Goal: Check status: Check status

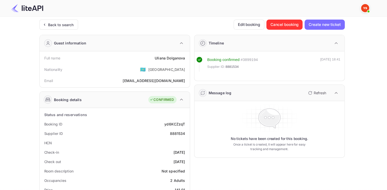
click at [68, 25] on div "Back to search" at bounding box center [61, 24] width 26 height 5
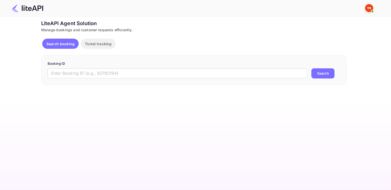
drag, startPoint x: 119, startPoint y: 73, endPoint x: 115, endPoint y: 74, distance: 4.2
click at [120, 73] on input "text" at bounding box center [177, 73] width 259 height 10
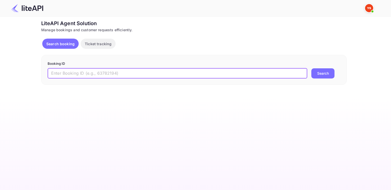
paste input "8858243"
type input "8858243"
click at [323, 72] on button "Search" at bounding box center [322, 73] width 23 height 10
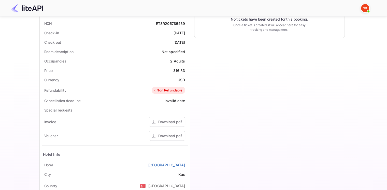
scroll to position [127, 0]
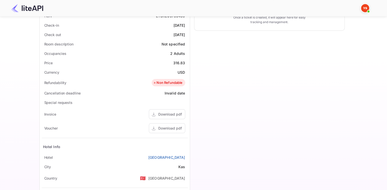
click at [179, 127] on div "Download pdf" at bounding box center [170, 128] width 24 height 5
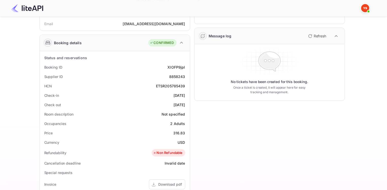
scroll to position [57, 0]
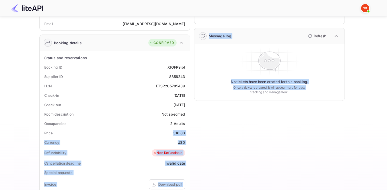
drag, startPoint x: 174, startPoint y: 132, endPoint x: 191, endPoint y: 135, distance: 17.3
click at [191, 135] on div "Guest information Full name [PERSON_NAME] Nationality 🇰🇿 [DEMOGRAPHIC_DATA] Ema…" at bounding box center [189, 140] width 309 height 333
click at [180, 132] on div "316.83" at bounding box center [179, 133] width 12 height 5
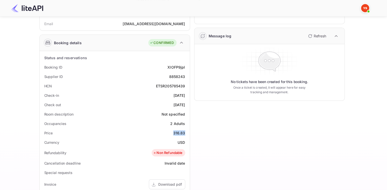
drag, startPoint x: 174, startPoint y: 132, endPoint x: 185, endPoint y: 133, distance: 11.2
click at [185, 133] on div "Price 316.83" at bounding box center [115, 132] width 146 height 9
copy div "316.83"
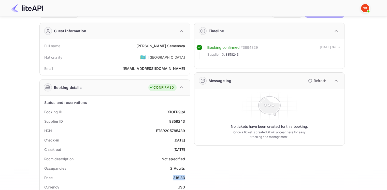
scroll to position [0, 0]
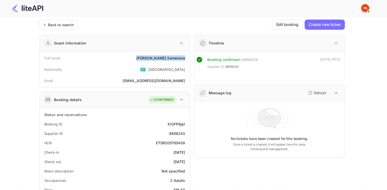
drag, startPoint x: 157, startPoint y: 57, endPoint x: 184, endPoint y: 58, distance: 27.5
click at [184, 58] on div "[PERSON_NAME]" at bounding box center [160, 57] width 49 height 5
copy div "[PERSON_NAME]"
